Goal: Task Accomplishment & Management: Manage account settings

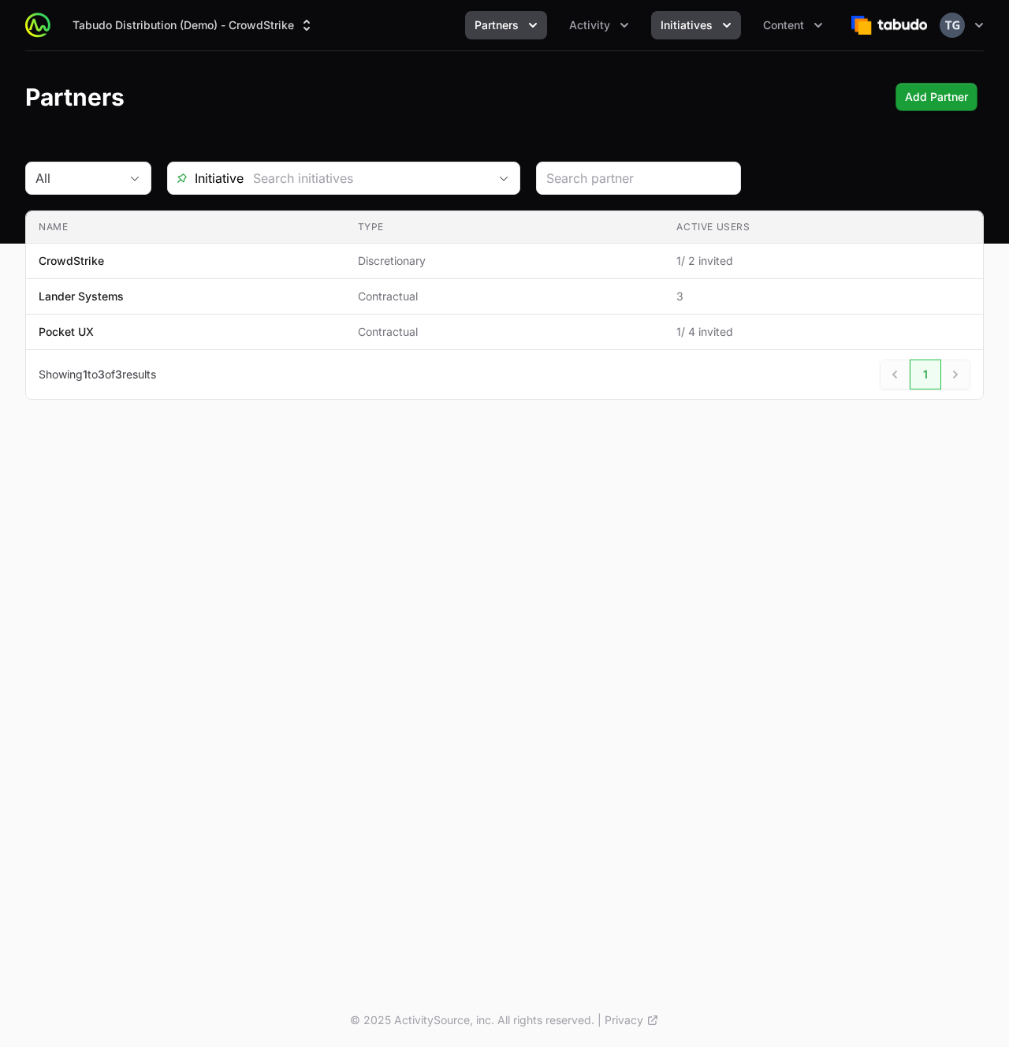
click at [705, 31] on span "Initiatives" at bounding box center [687, 25] width 52 height 16
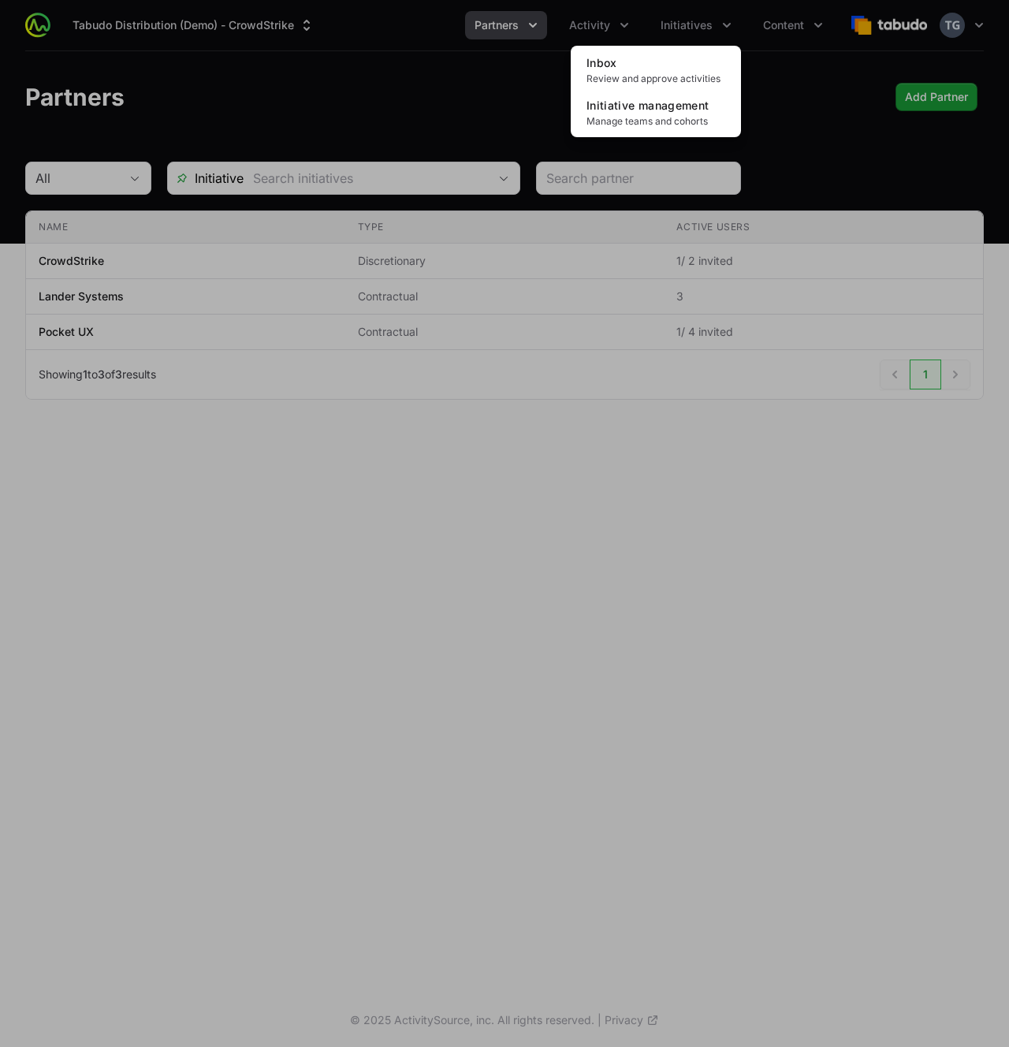
click at [705, 31] on div "Initiatives menu" at bounding box center [504, 523] width 1009 height 1047
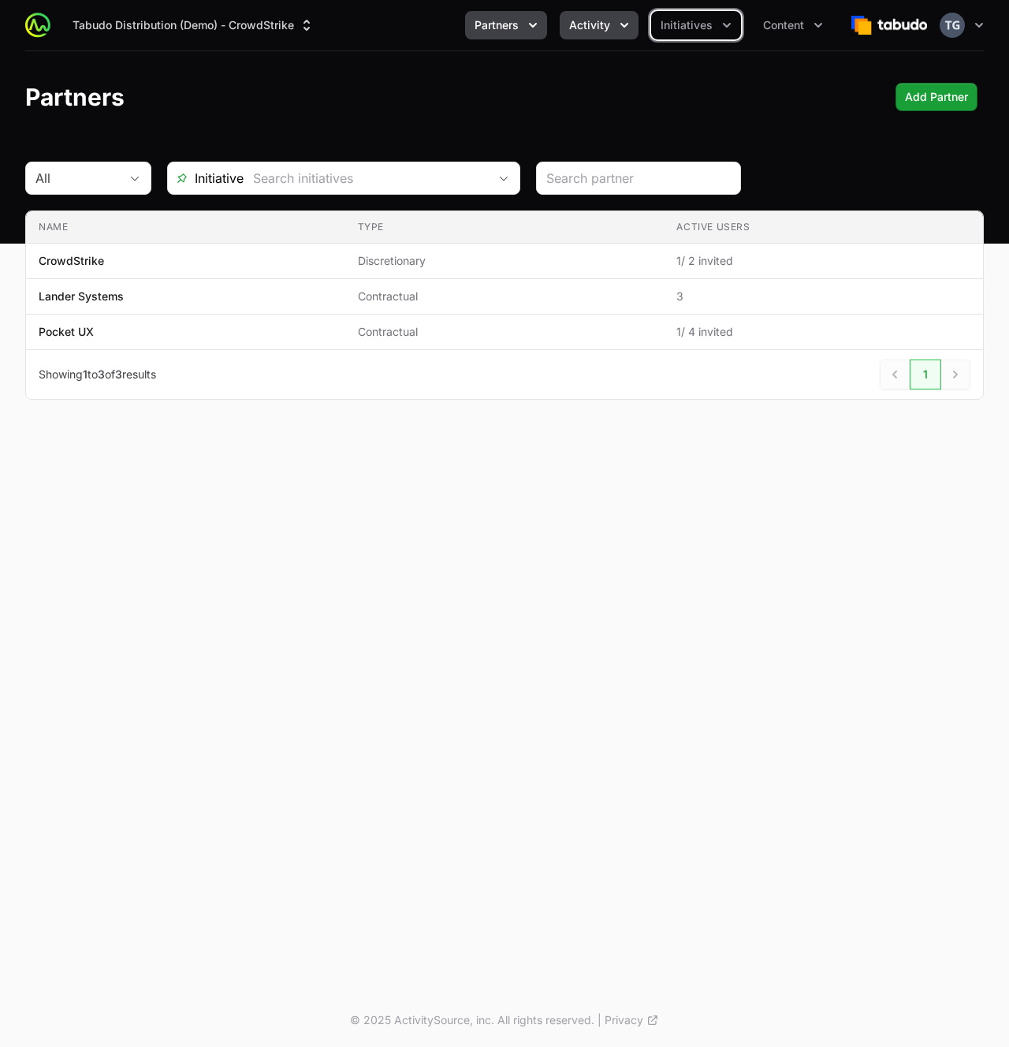
click at [593, 16] on button "Activity" at bounding box center [599, 25] width 79 height 28
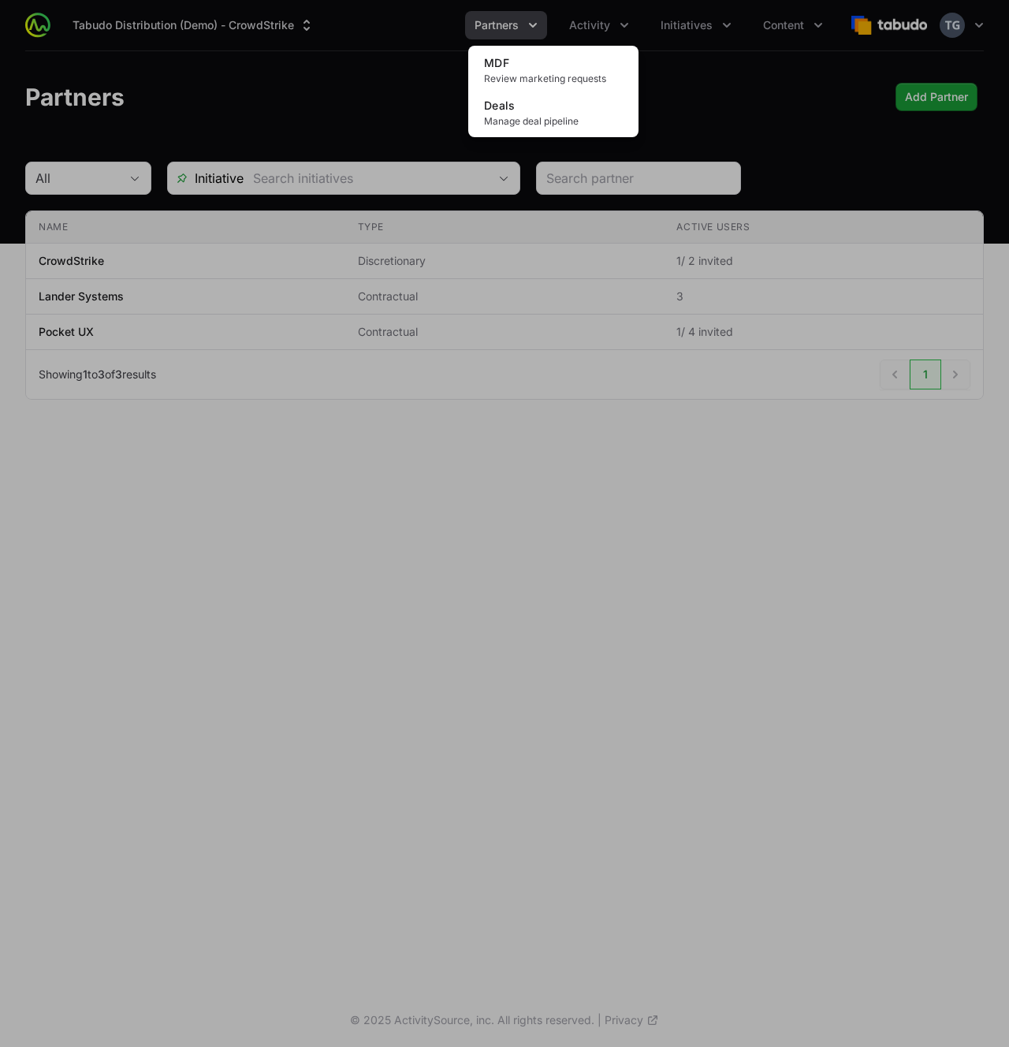
click at [823, 122] on div "Activity menu" at bounding box center [504, 523] width 1009 height 1047
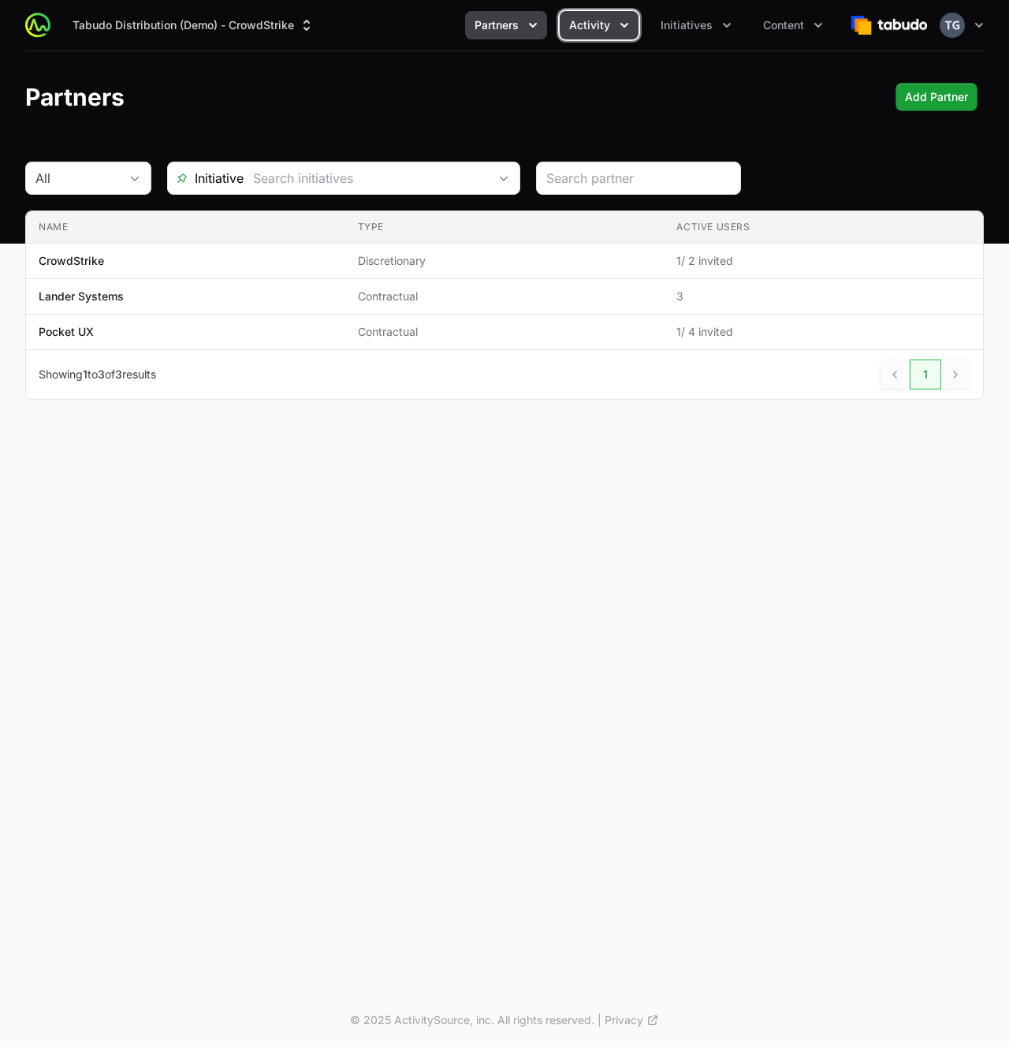
click at [600, 18] on span "Activity" at bounding box center [589, 25] width 41 height 16
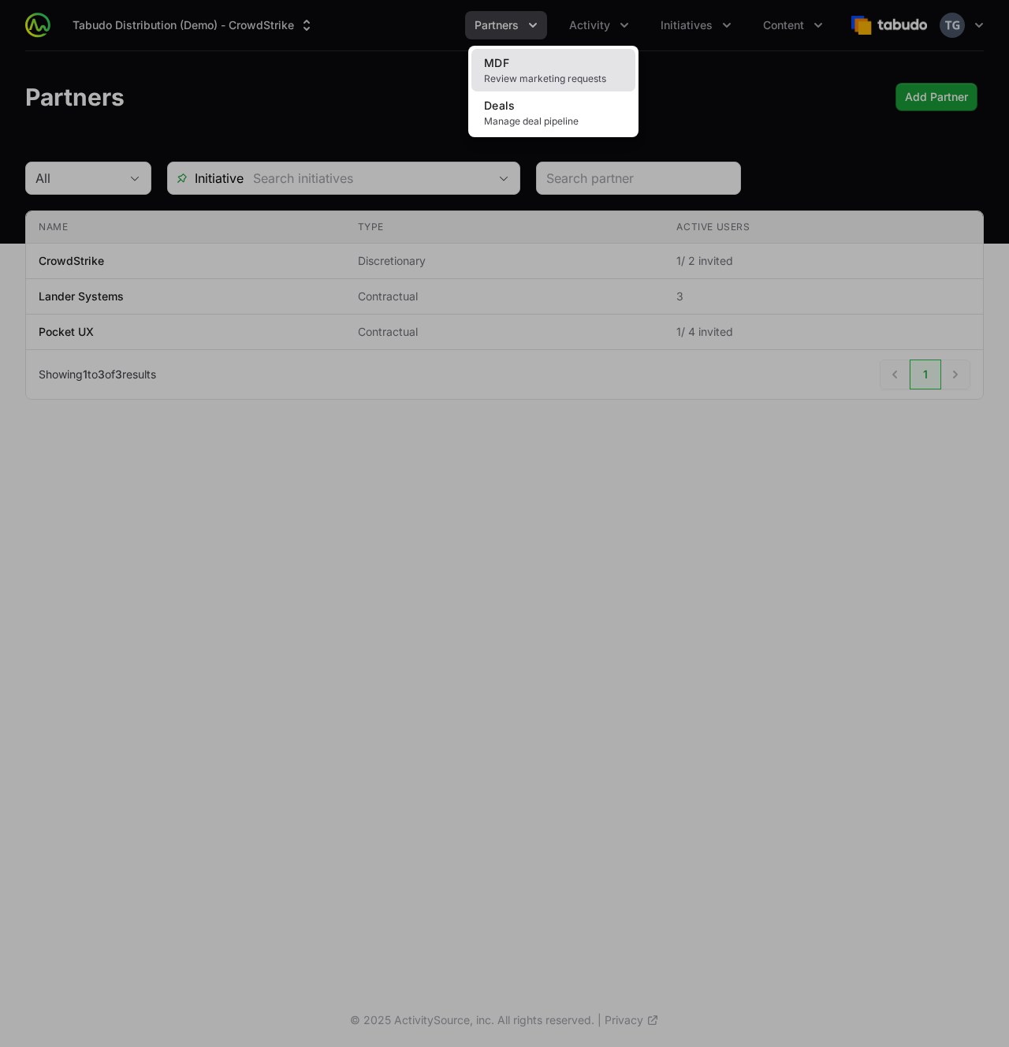
click at [581, 74] on span "Review marketing requests" at bounding box center [553, 79] width 139 height 13
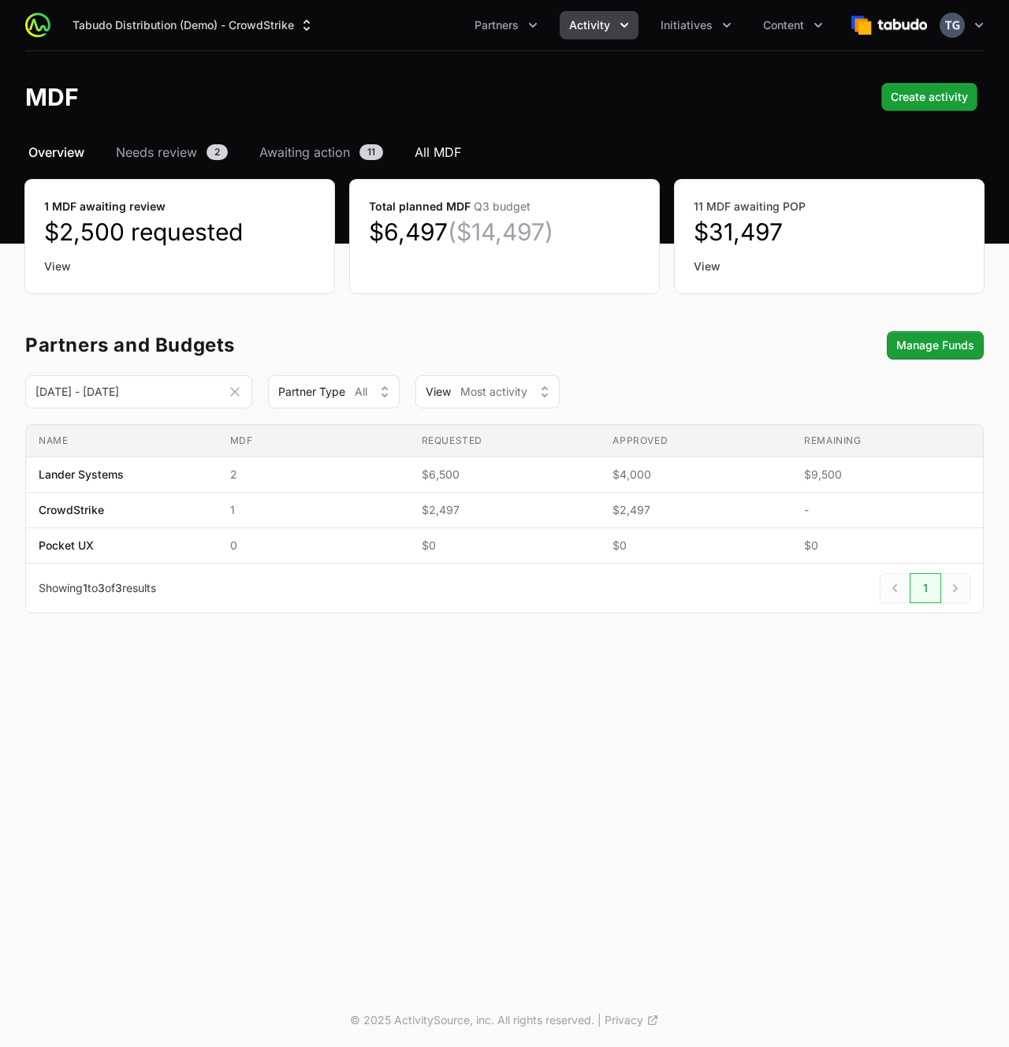
click at [458, 155] on span "All MDF" at bounding box center [438, 152] width 47 height 19
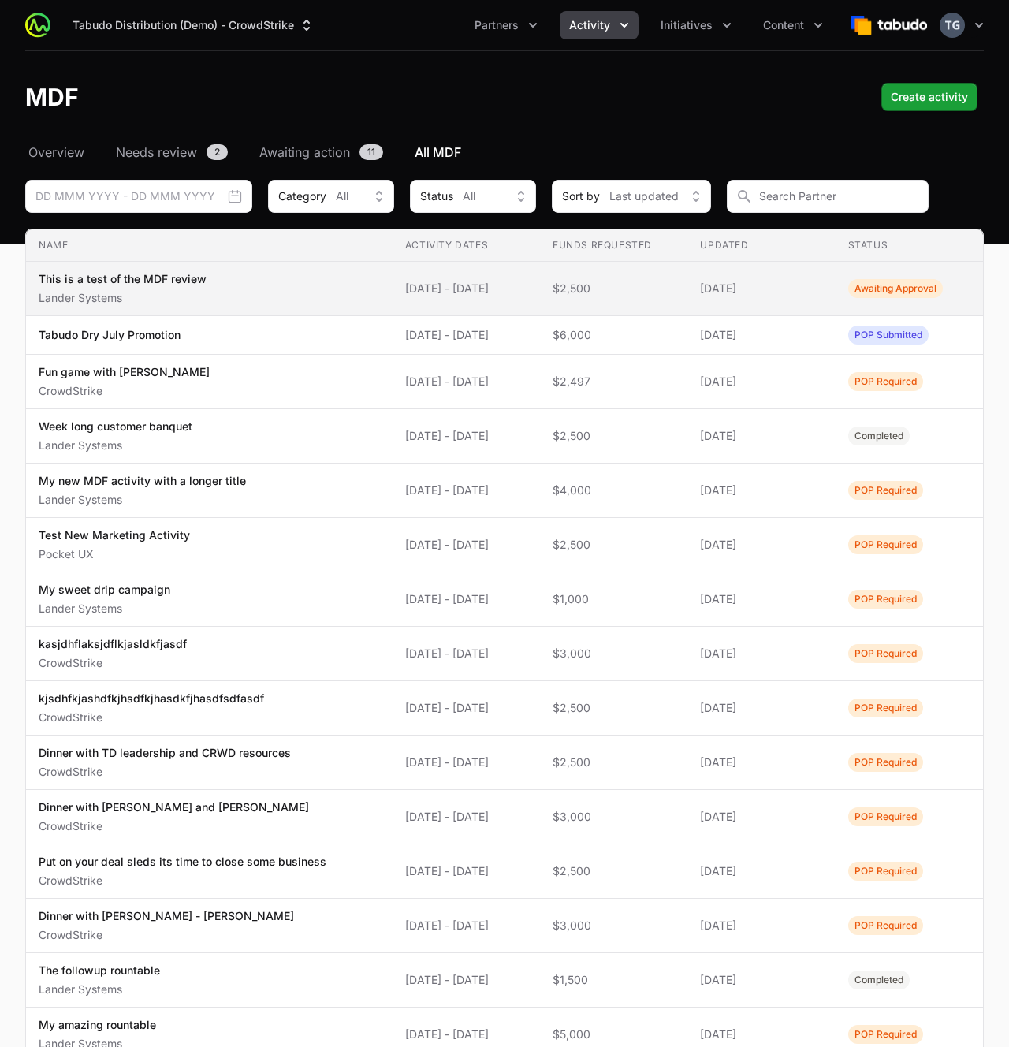
click at [433, 295] on span "[DATE] - [DATE]" at bounding box center [466, 289] width 122 height 16
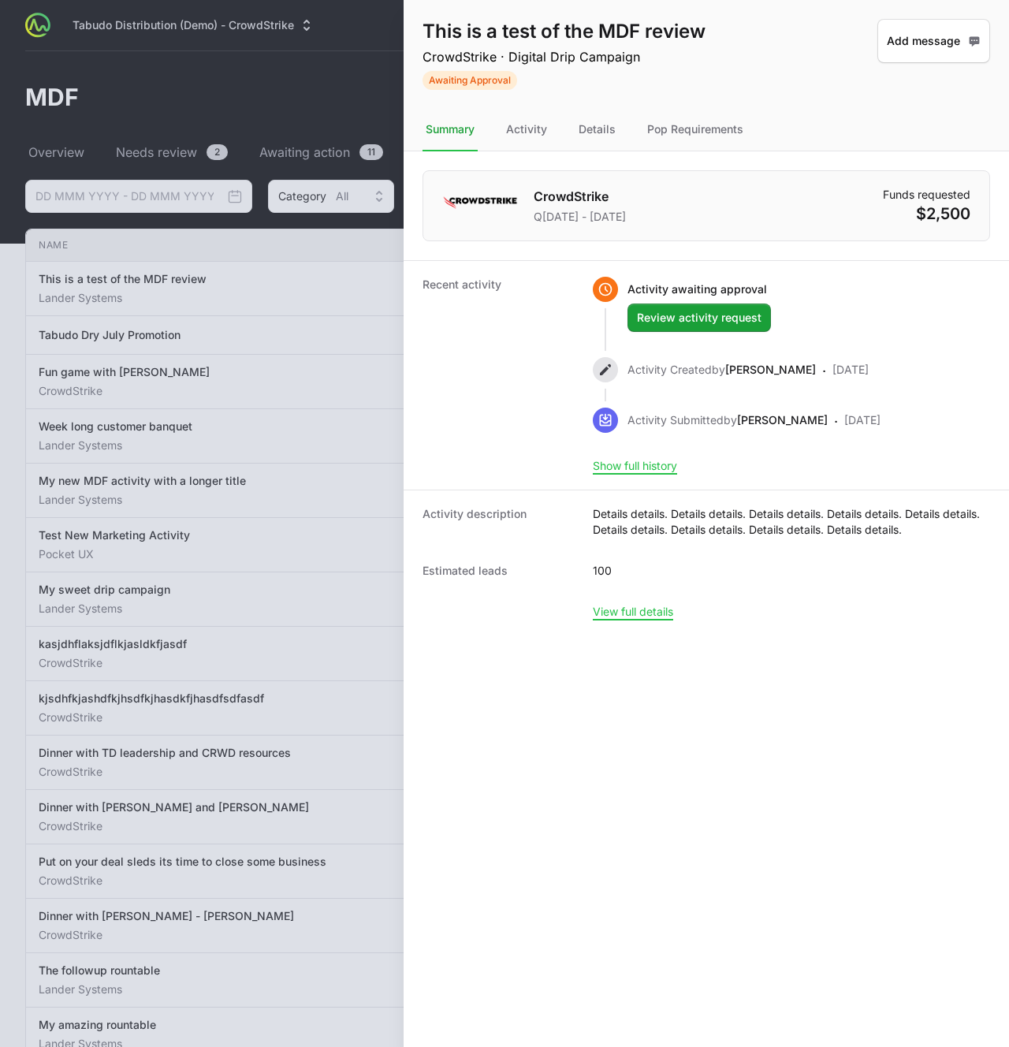
click at [322, 301] on div at bounding box center [504, 523] width 1009 height 1047
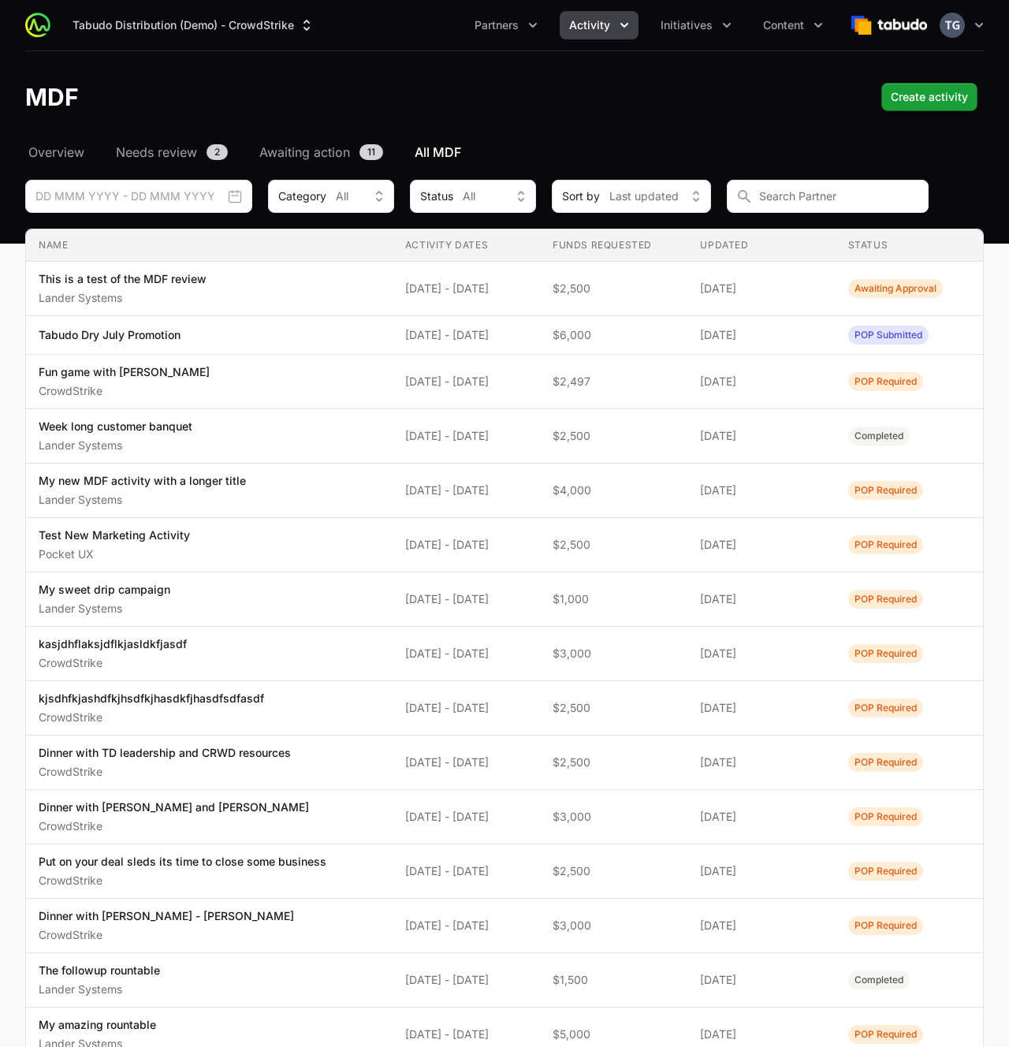
scroll to position [1, 0]
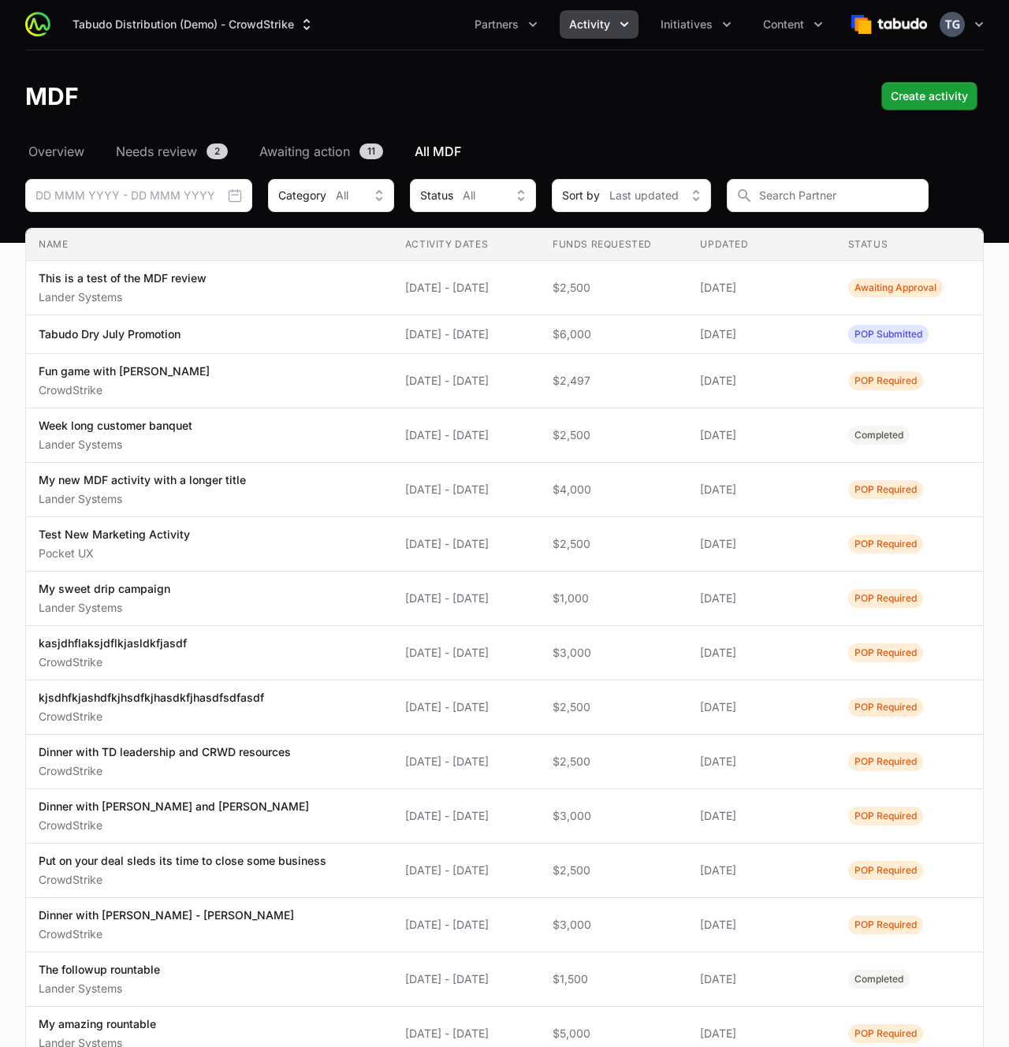
click at [610, 42] on div "Tabudo Distribution (Demo) - CrowdStrike Partners Activity Initiatives Content …" at bounding box center [504, 24] width 959 height 50
click at [611, 29] on button "Activity" at bounding box center [599, 24] width 79 height 28
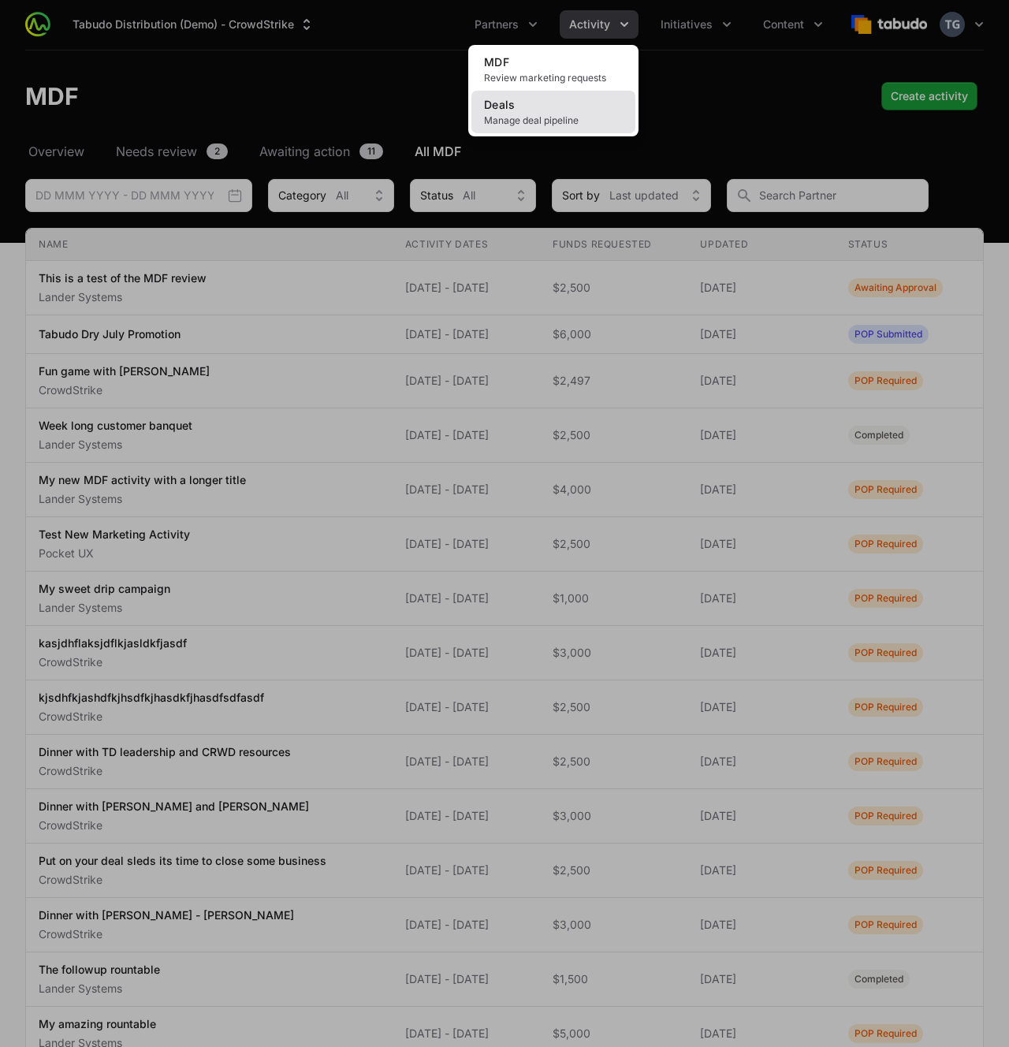
click at [585, 110] on link "Deals Manage deal pipeline" at bounding box center [554, 112] width 164 height 43
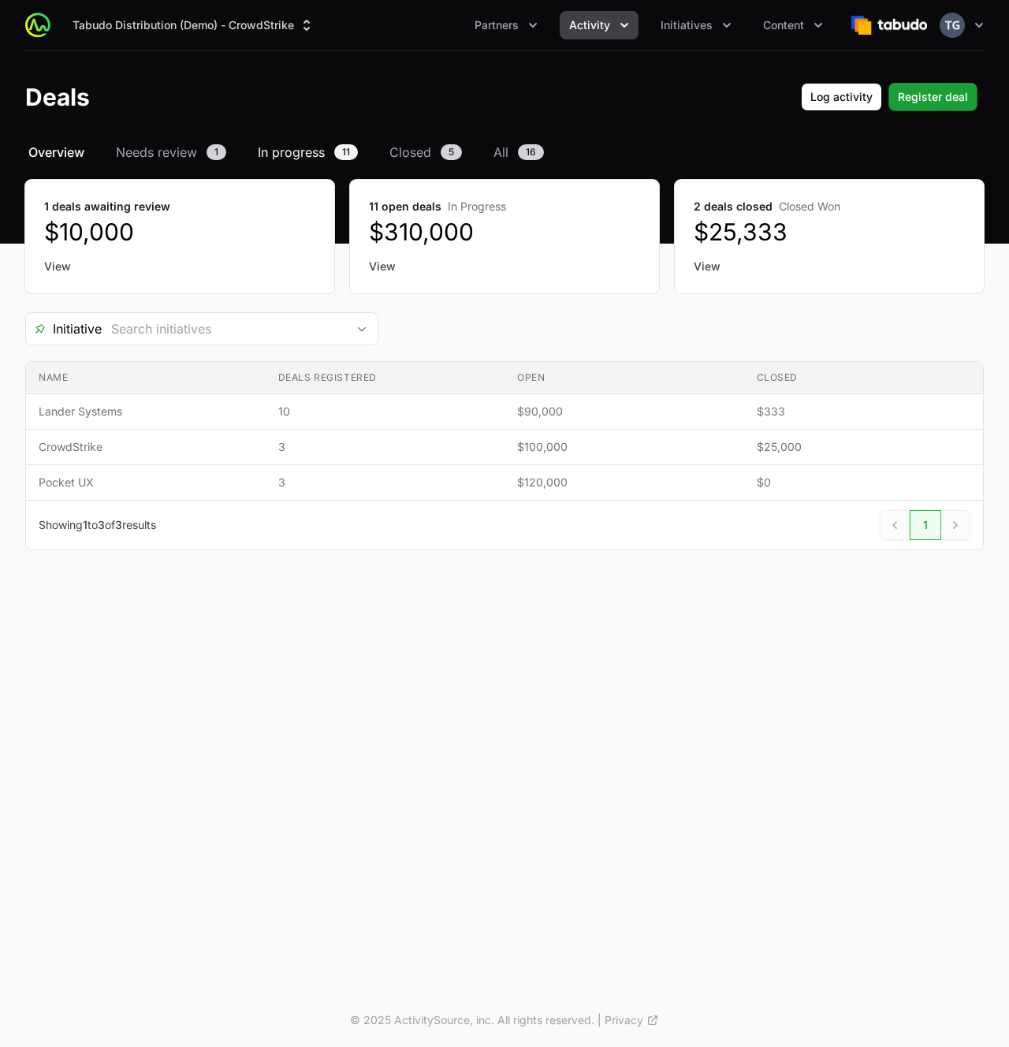
click at [321, 150] on span "In progress" at bounding box center [291, 152] width 67 height 19
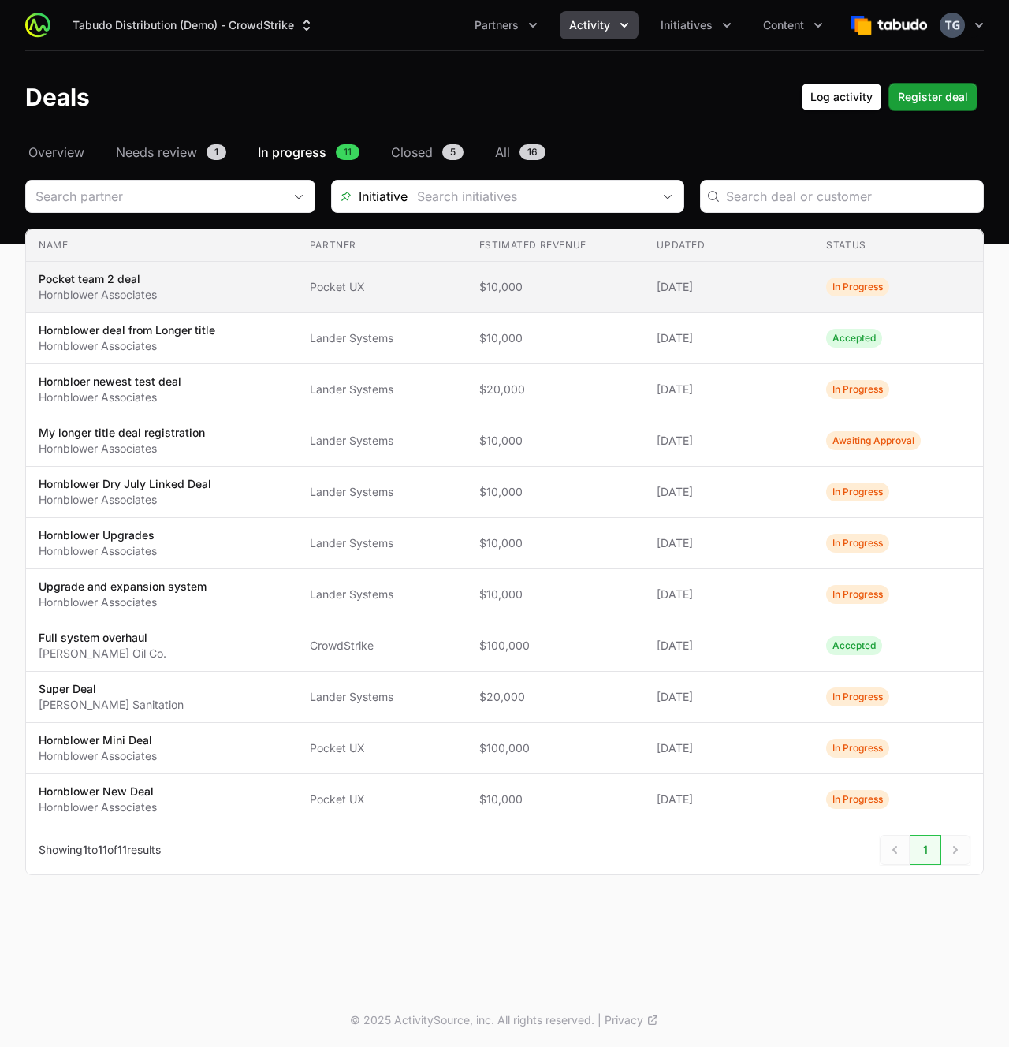
click at [477, 288] on td "Estimated revenue $10,000" at bounding box center [556, 287] width 178 height 51
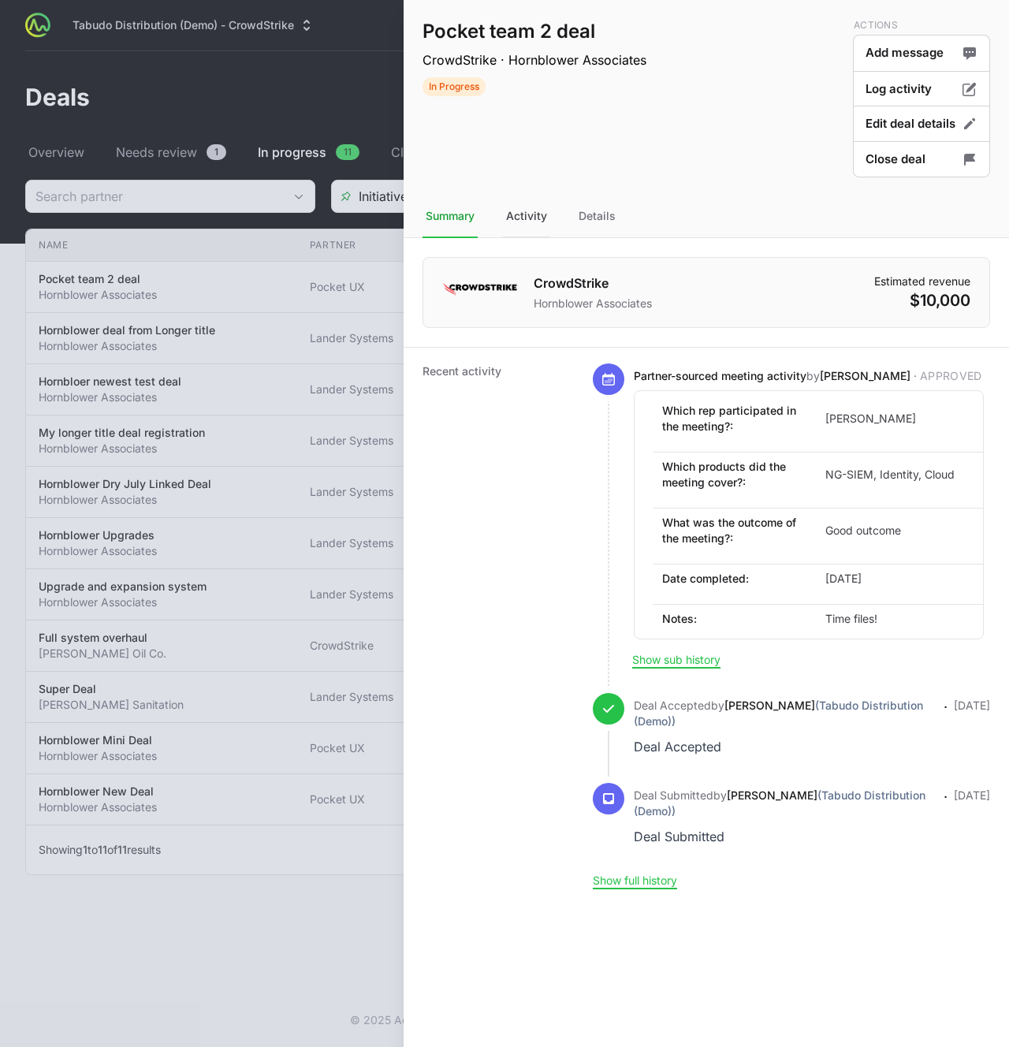
click at [542, 210] on div "Activity" at bounding box center [526, 217] width 47 height 43
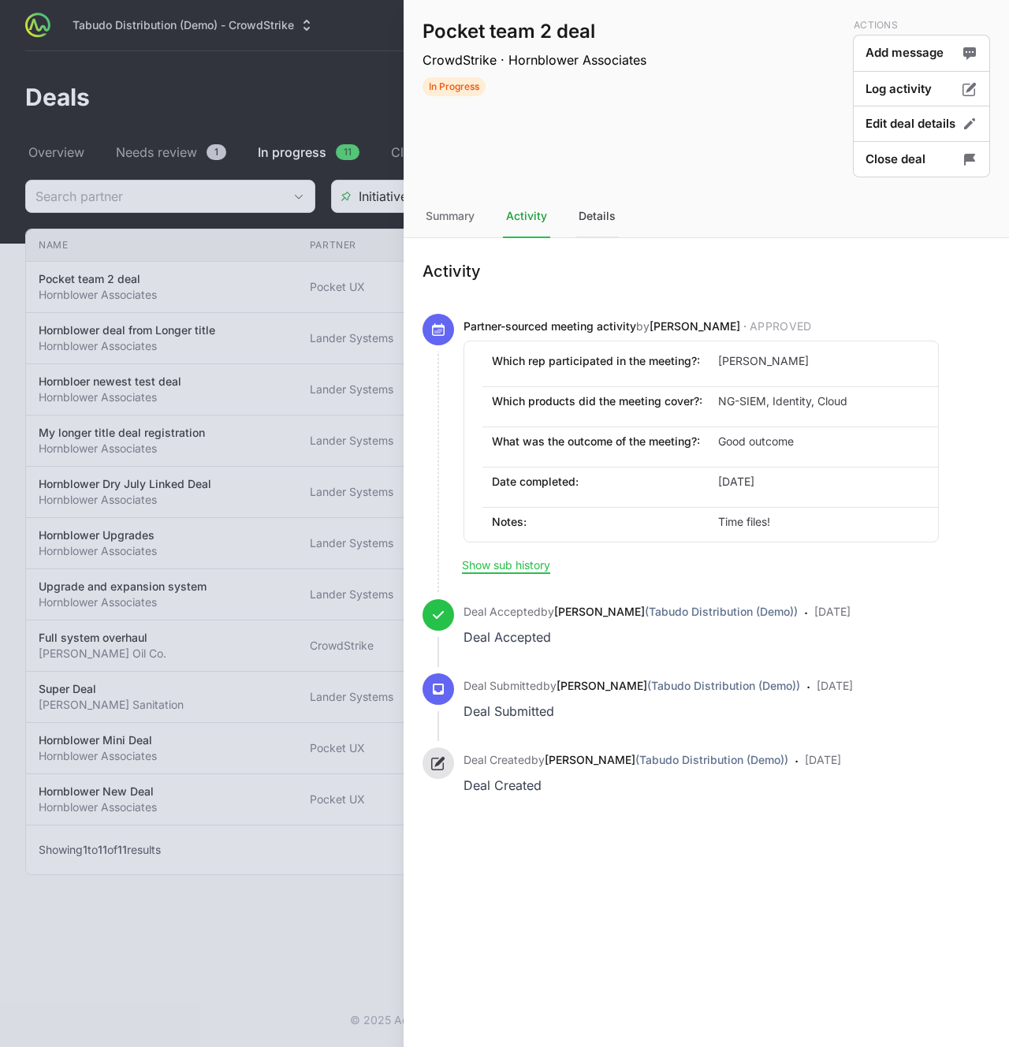
click at [591, 222] on div "Details" at bounding box center [597, 217] width 43 height 43
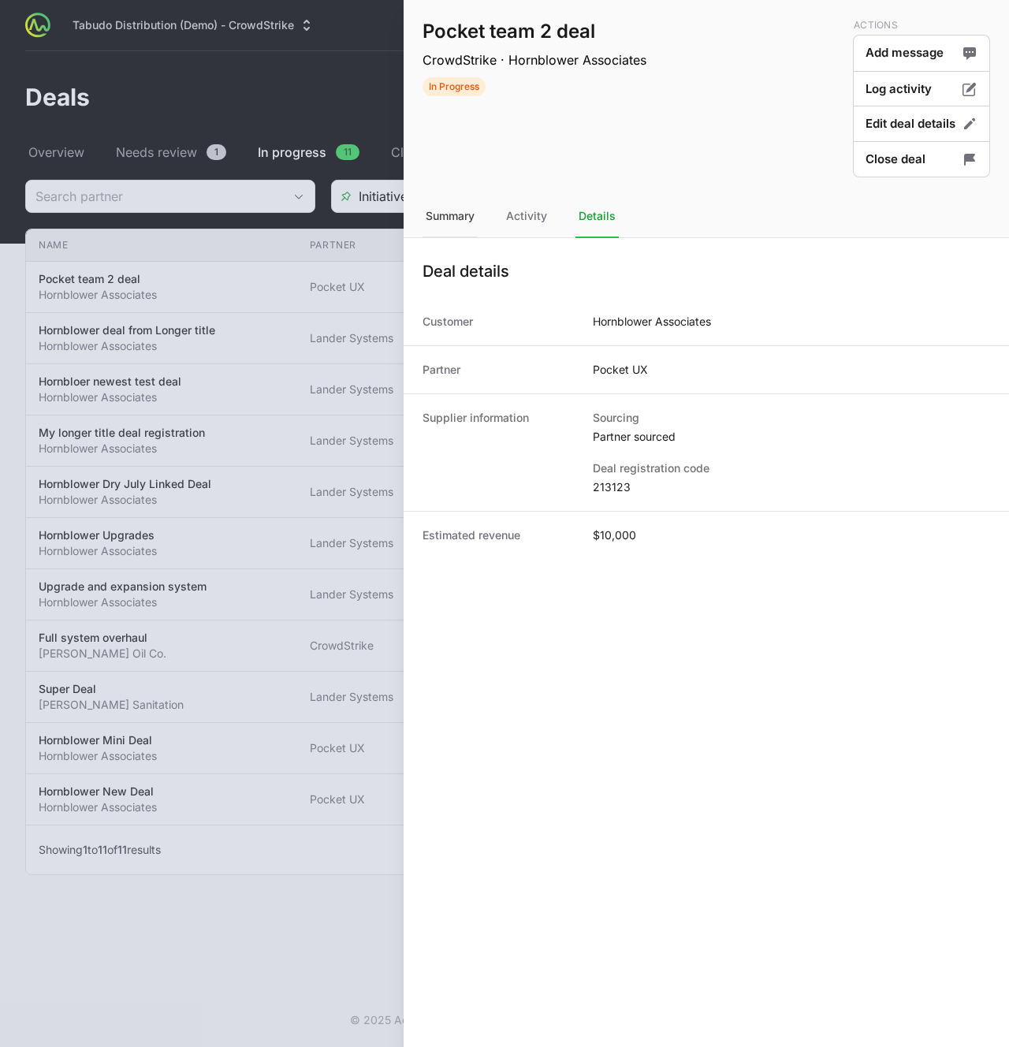
click at [445, 214] on div "Summary" at bounding box center [450, 217] width 55 height 43
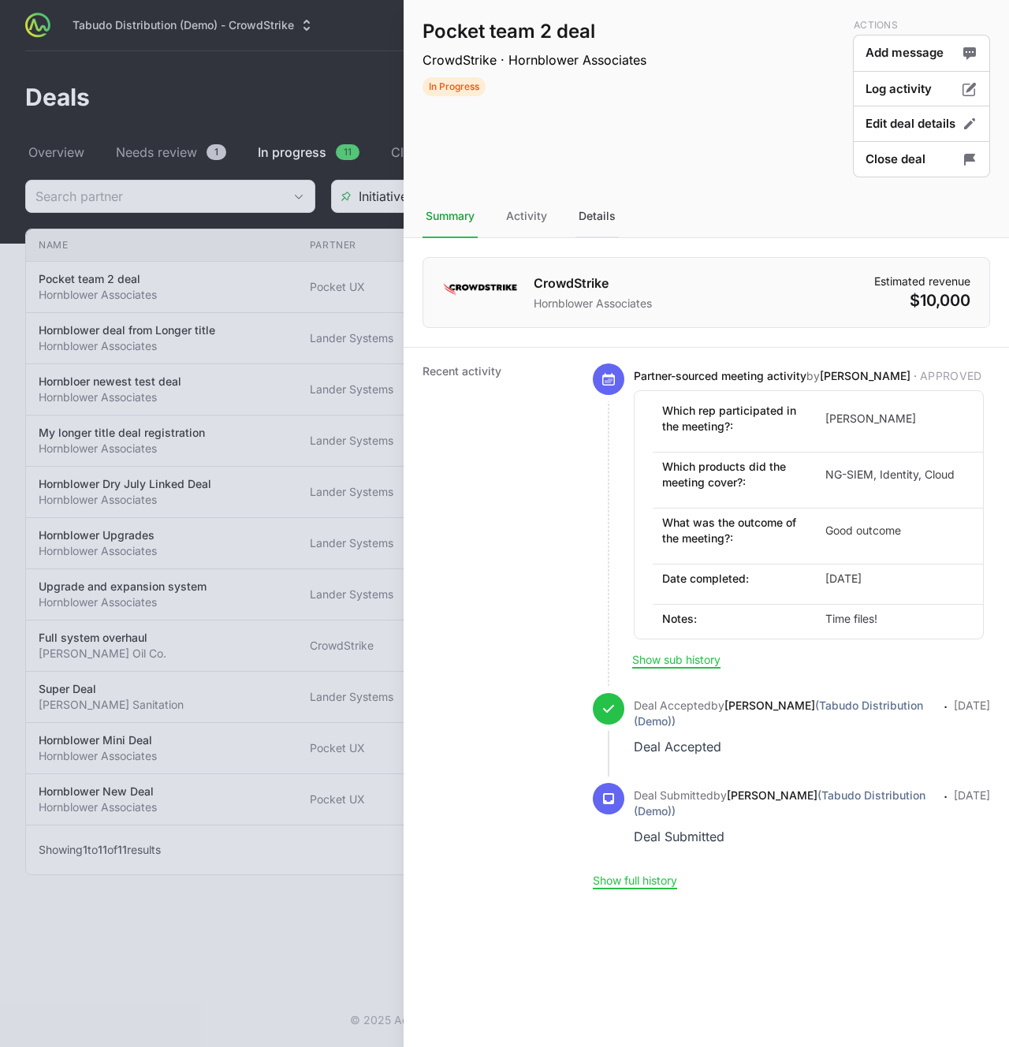
click at [590, 221] on div "Details" at bounding box center [597, 217] width 43 height 43
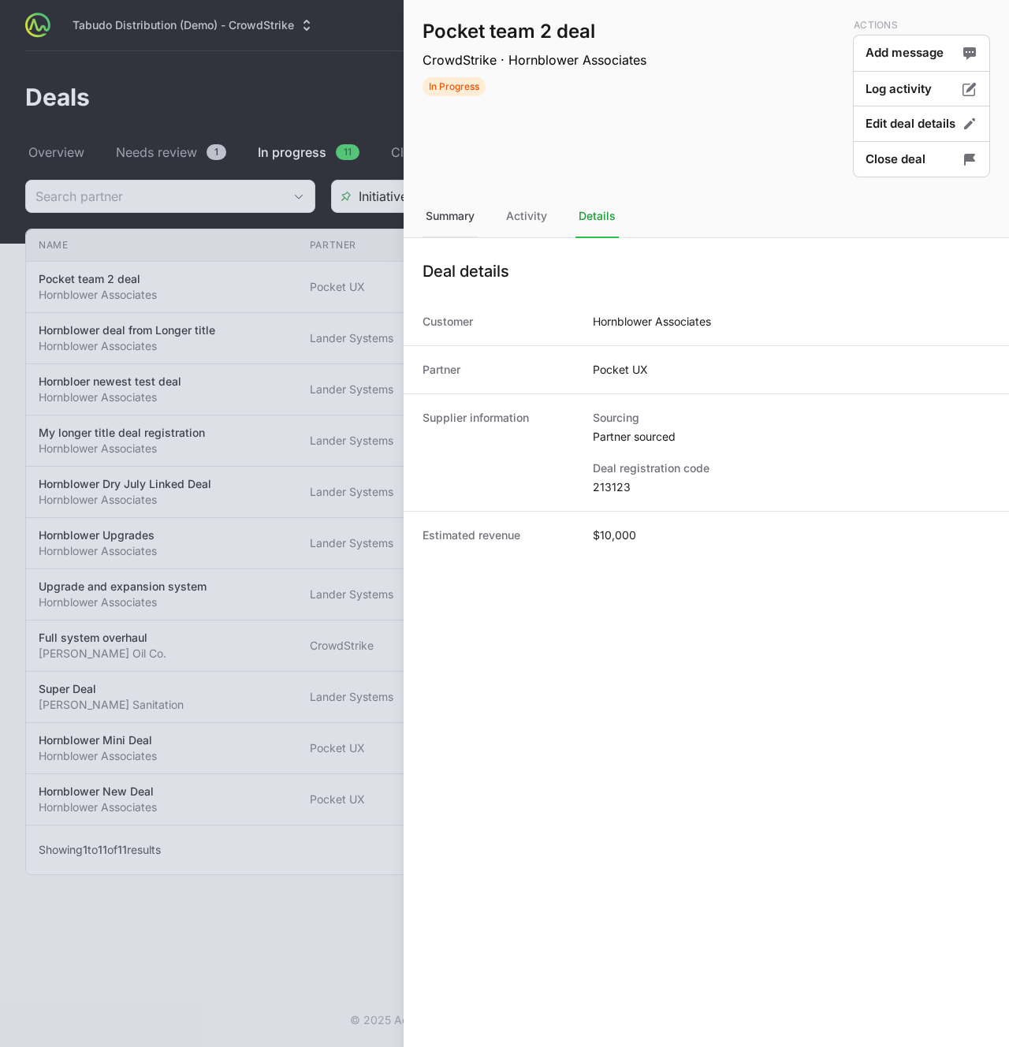
click at [438, 219] on div "Summary" at bounding box center [450, 217] width 55 height 43
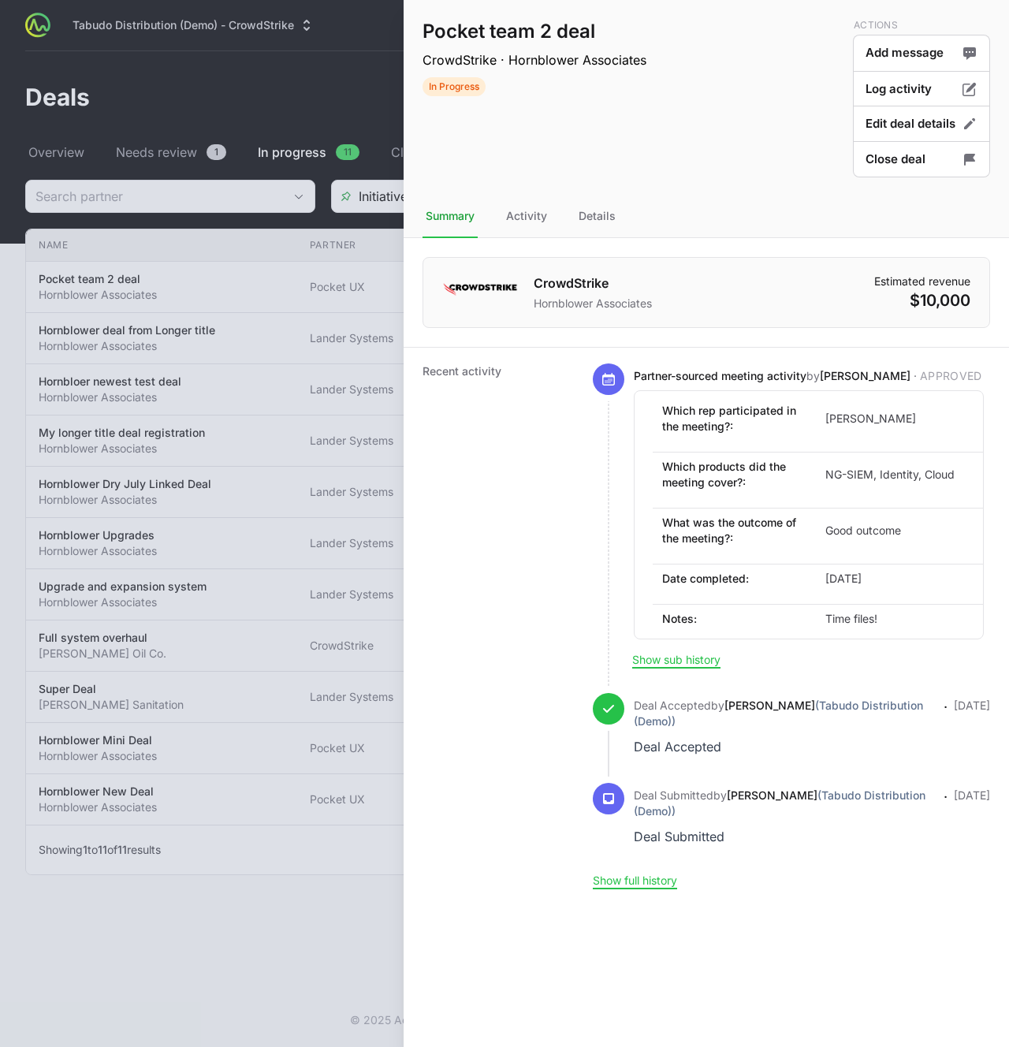
click at [655, 651] on div "Partner-sourced meeting activity by [PERSON_NAME] · Approved Which rep particip…" at bounding box center [791, 528] width 397 height 330
click at [655, 659] on button "Show sub history" at bounding box center [676, 660] width 88 height 14
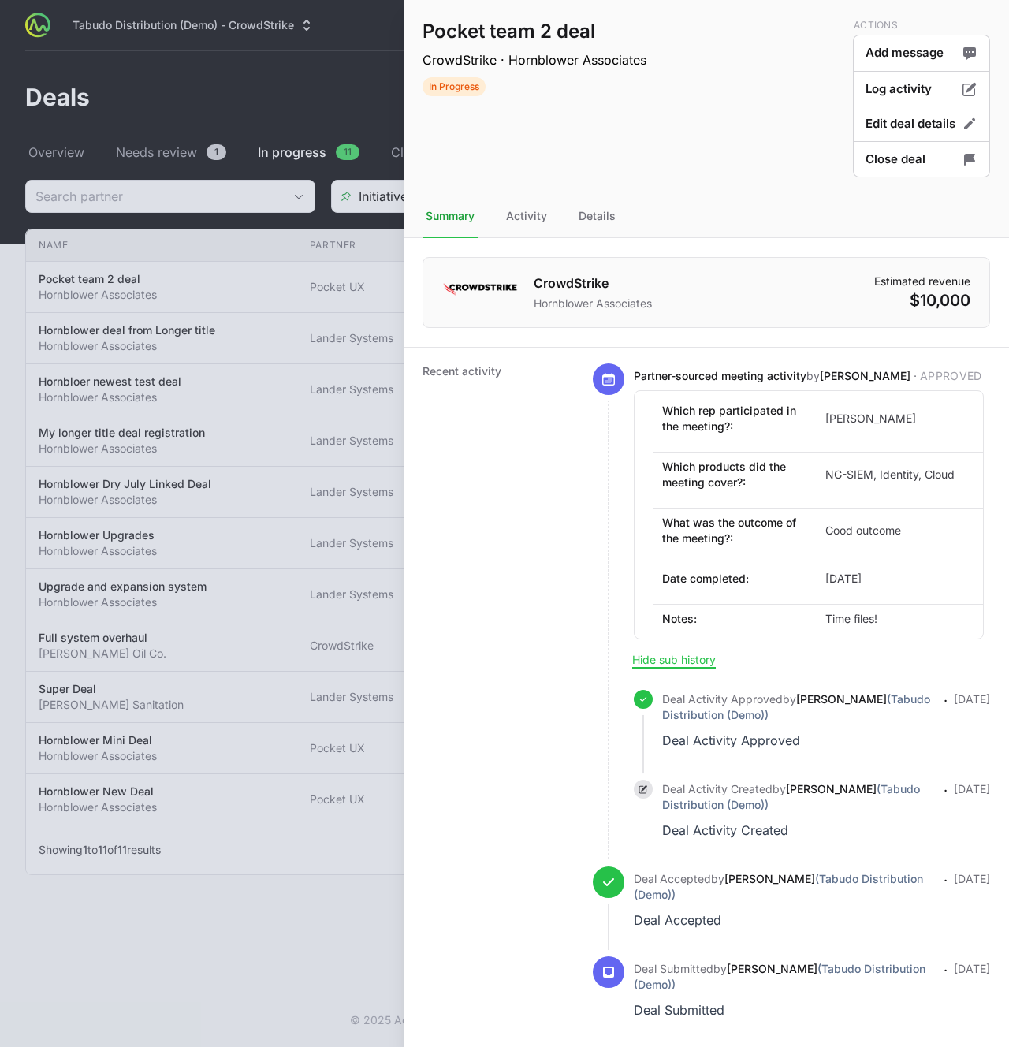
click at [366, 101] on div at bounding box center [504, 523] width 1009 height 1047
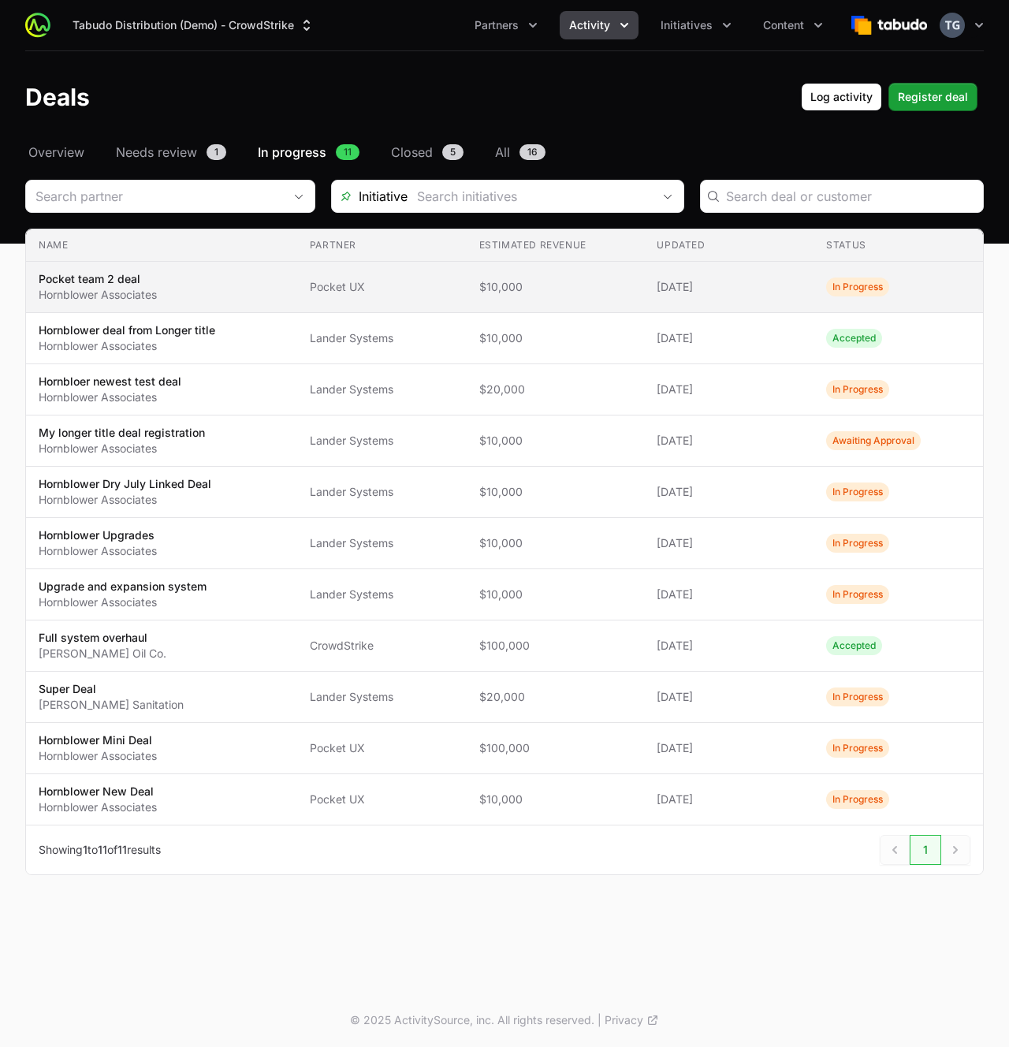
click at [700, 294] on span "[DATE]" at bounding box center [729, 287] width 144 height 16
